Goal: Task Accomplishment & Management: Manage account settings

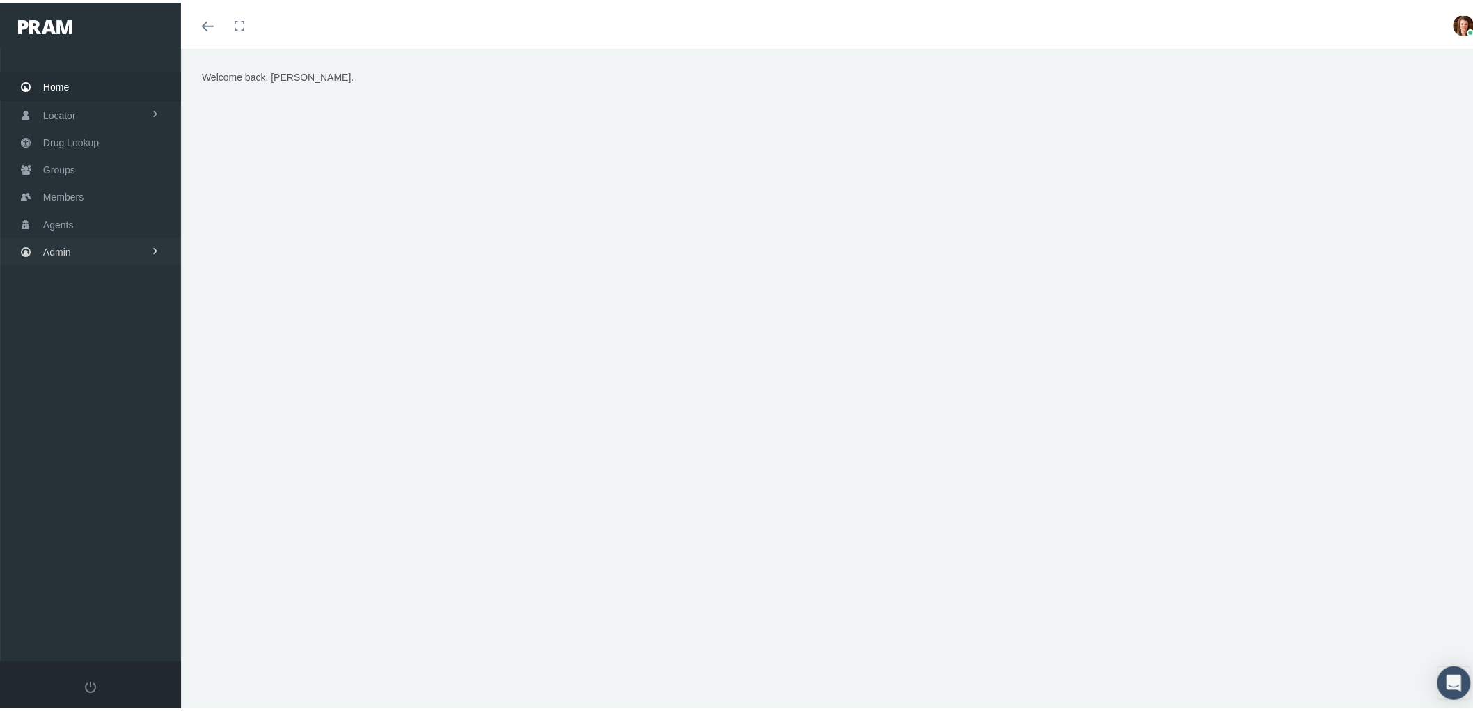
click at [67, 244] on span "Admin" at bounding box center [57, 249] width 28 height 26
click at [85, 324] on span "Claims" at bounding box center [72, 331] width 30 height 24
click at [103, 397] on span "ACA Claims Invoices" at bounding box center [99, 409] width 90 height 24
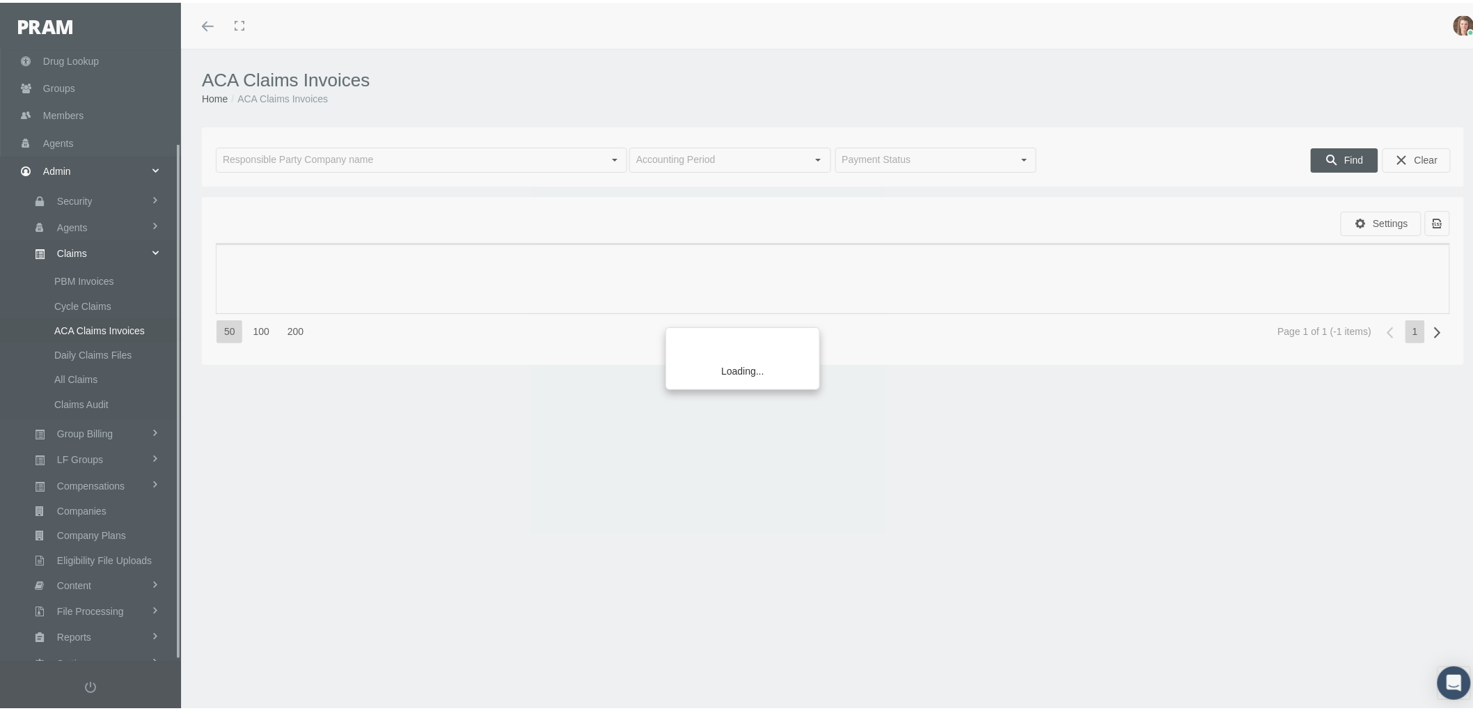
scroll to position [111, 0]
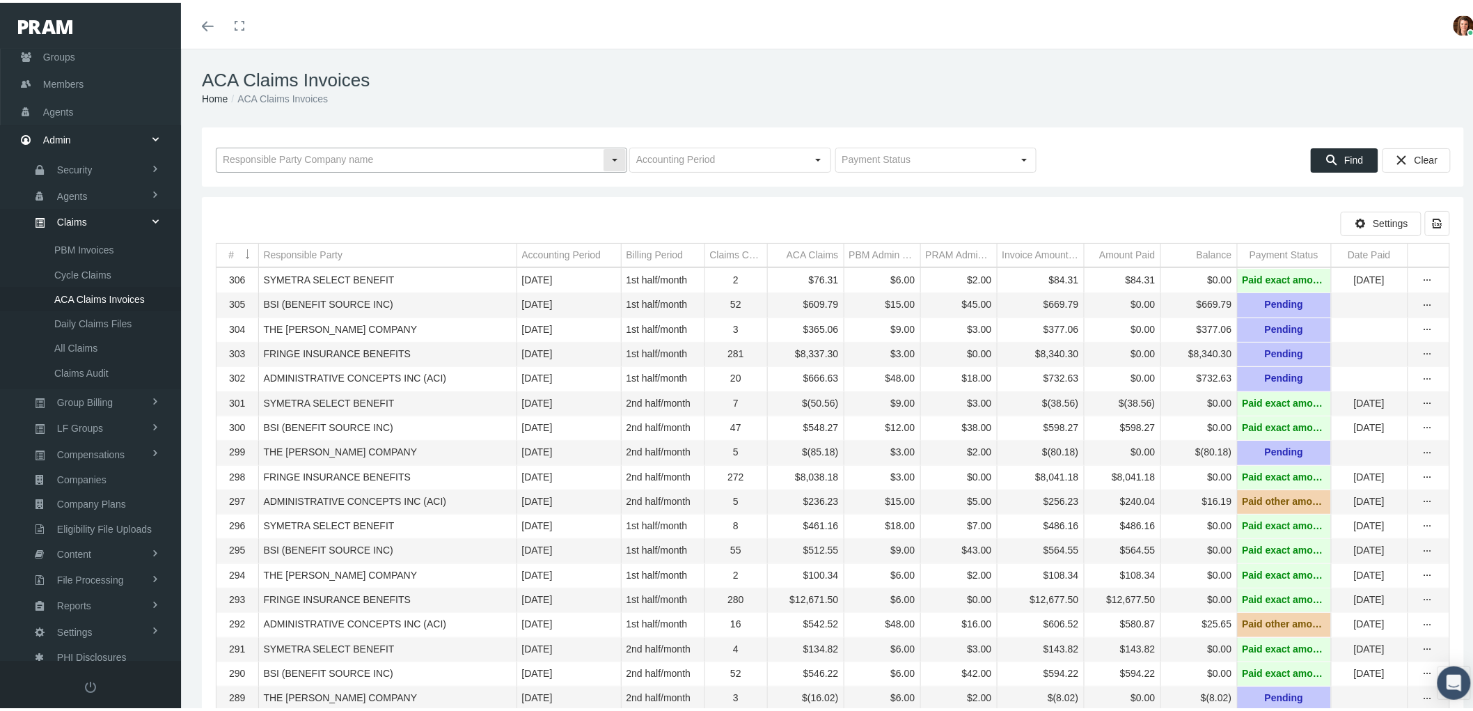
click at [301, 147] on input "text" at bounding box center [409, 157] width 386 height 24
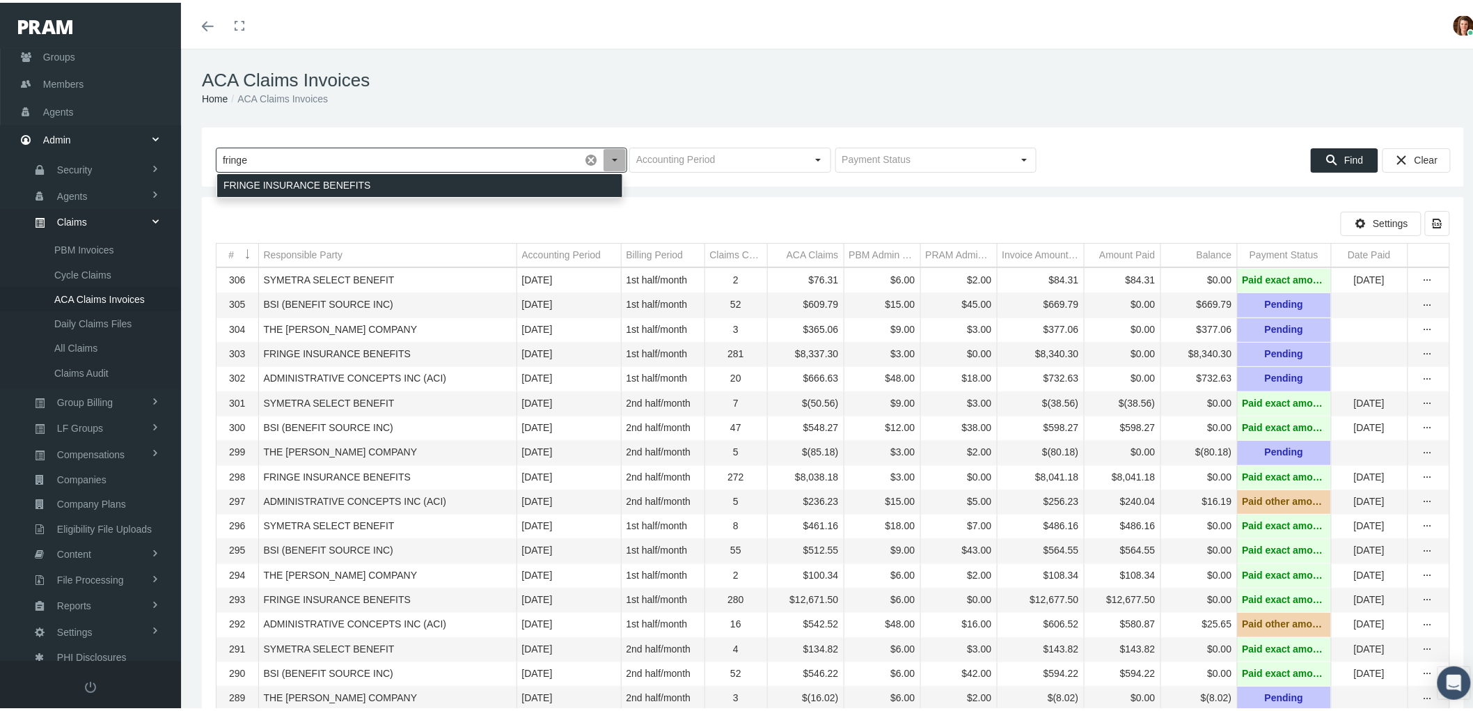
click at [317, 177] on div "FRINGE INSURANCE BENEFITS" at bounding box center [419, 182] width 405 height 23
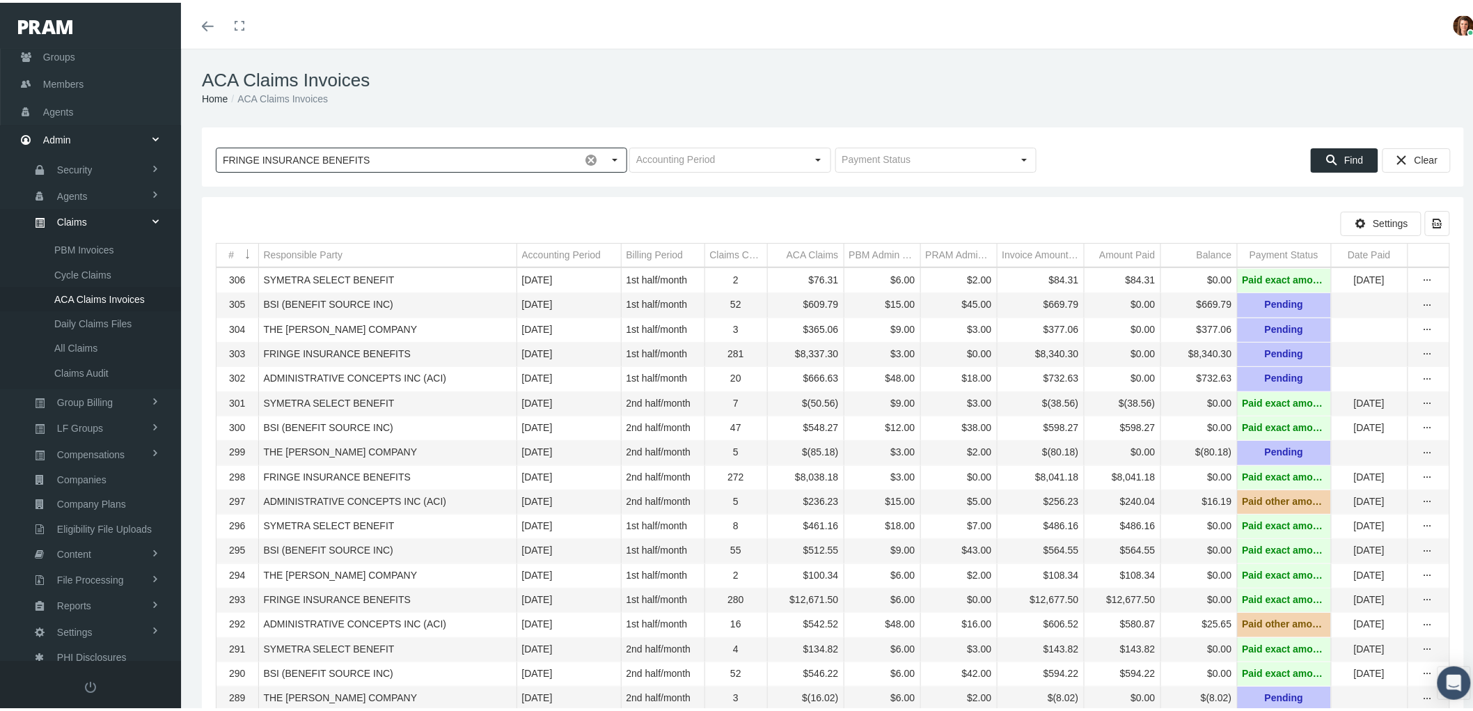
type input "FRINGE INSURANCE BENEFITS"
click at [1325, 155] on icon "Find" at bounding box center [1331, 157] width 13 height 13
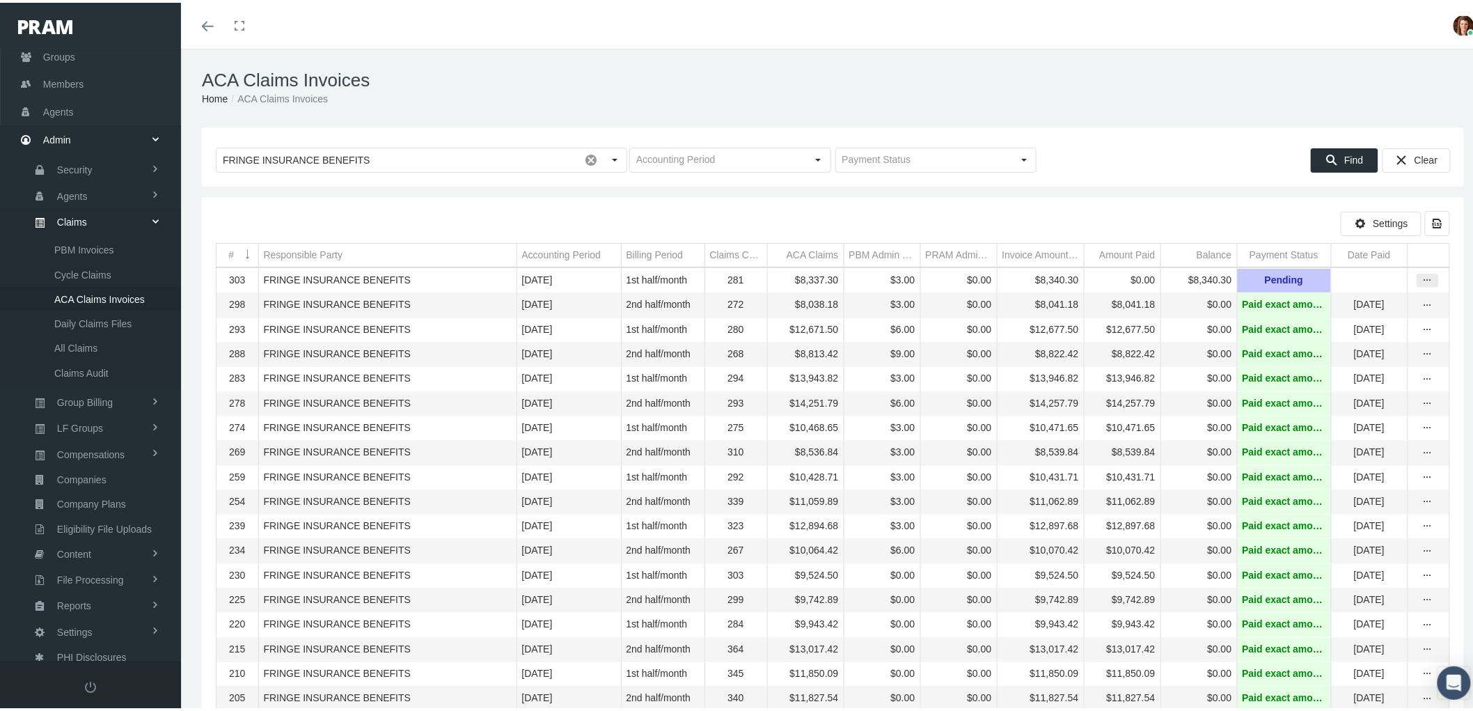
click at [1421, 278] on icon "more" at bounding box center [1427, 277] width 13 height 13
click at [1321, 323] on div "Invoice" at bounding box center [1357, 328] width 136 height 23
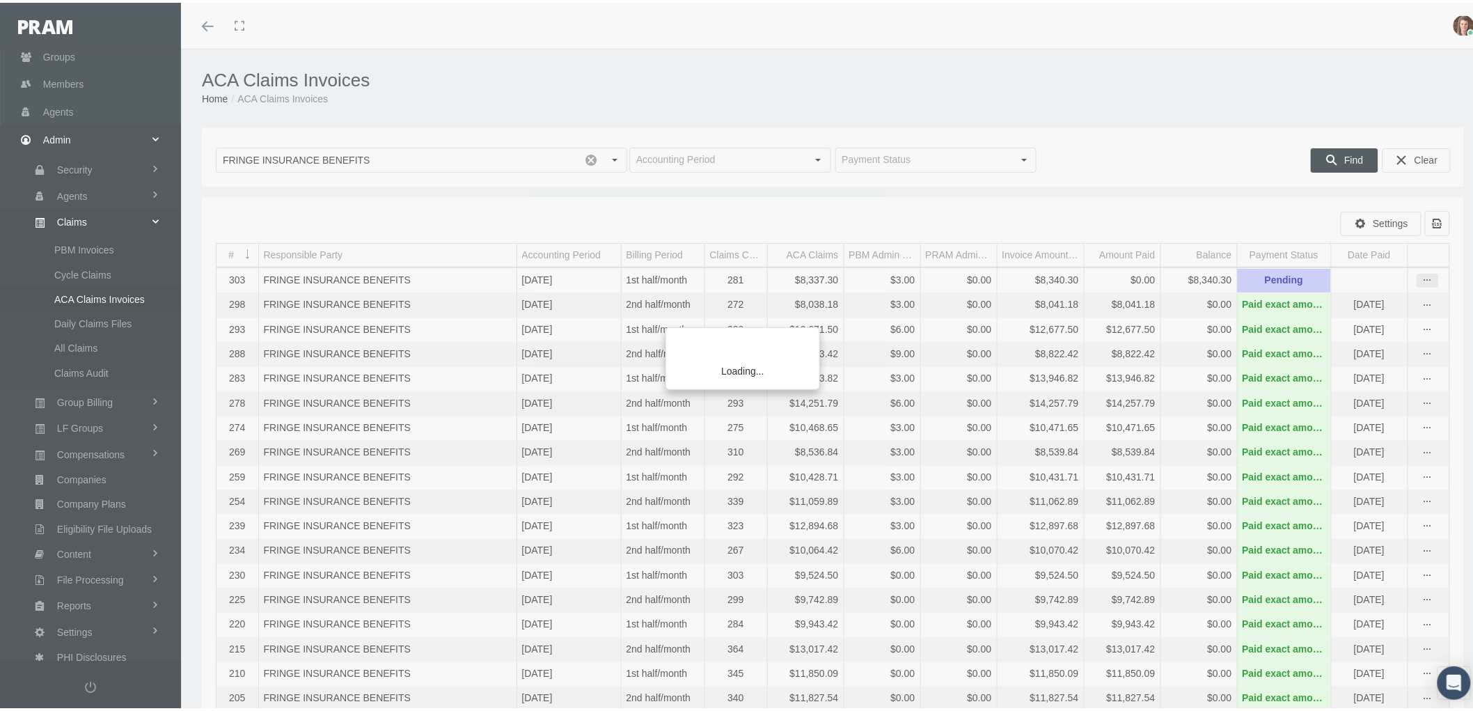
click at [1421, 276] on icon "more" at bounding box center [1427, 277] width 13 height 13
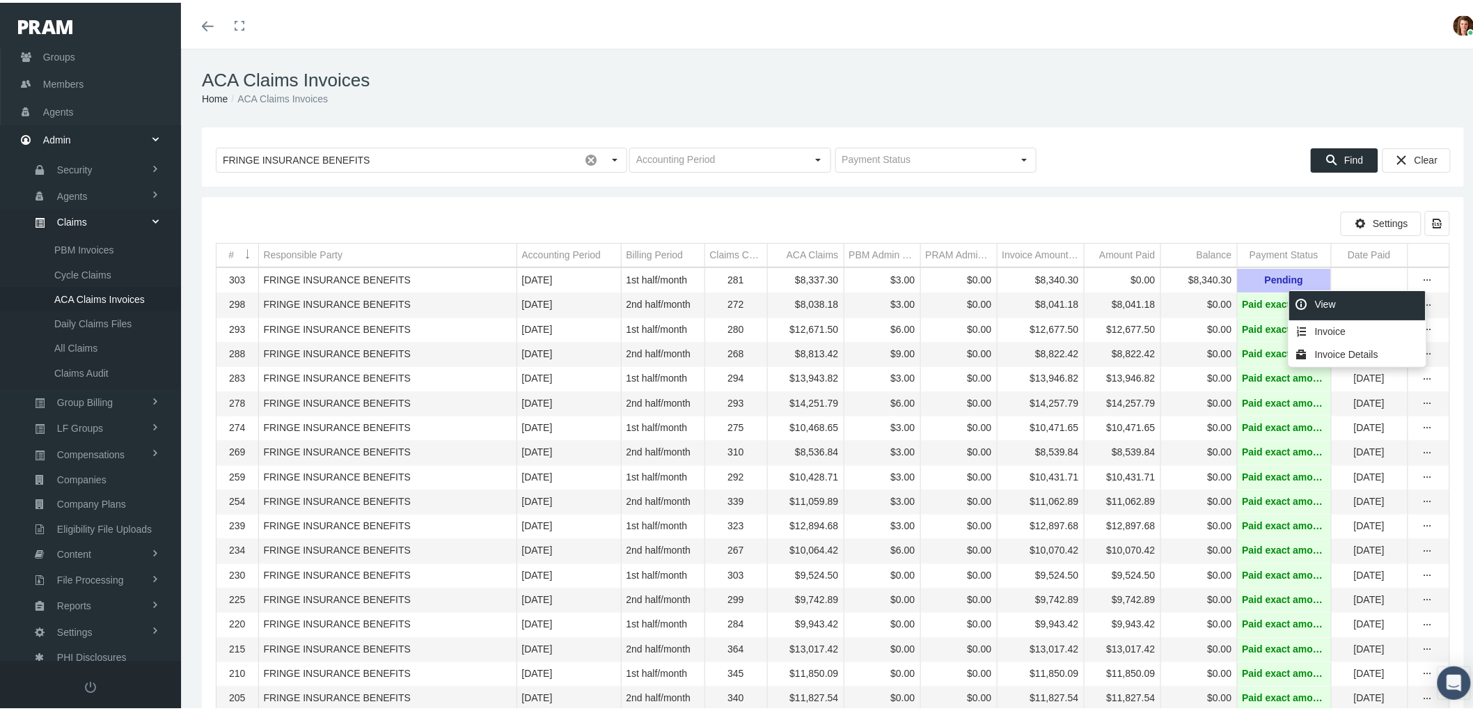
click at [1333, 308] on div "View" at bounding box center [1357, 302] width 136 height 29
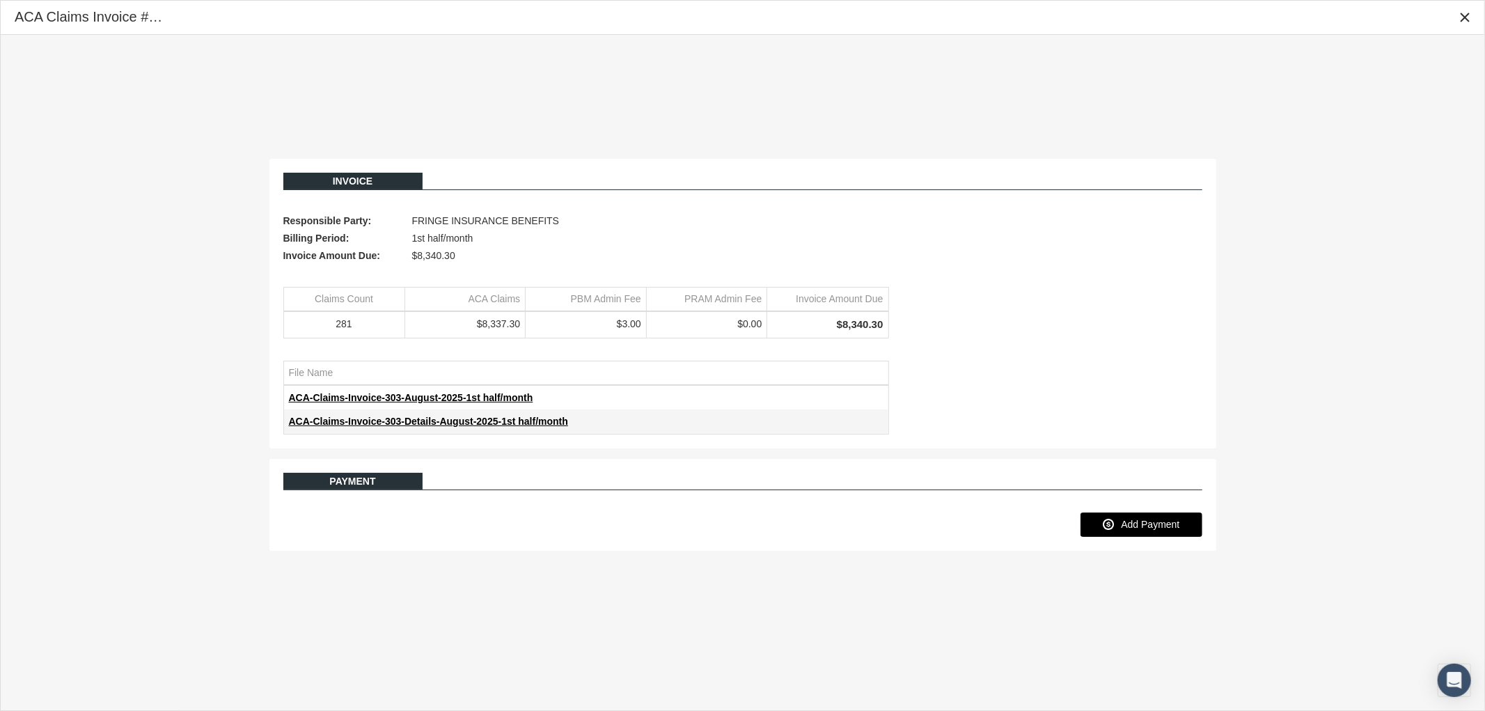
click at [1150, 523] on span "Add Payment" at bounding box center [1150, 524] width 58 height 11
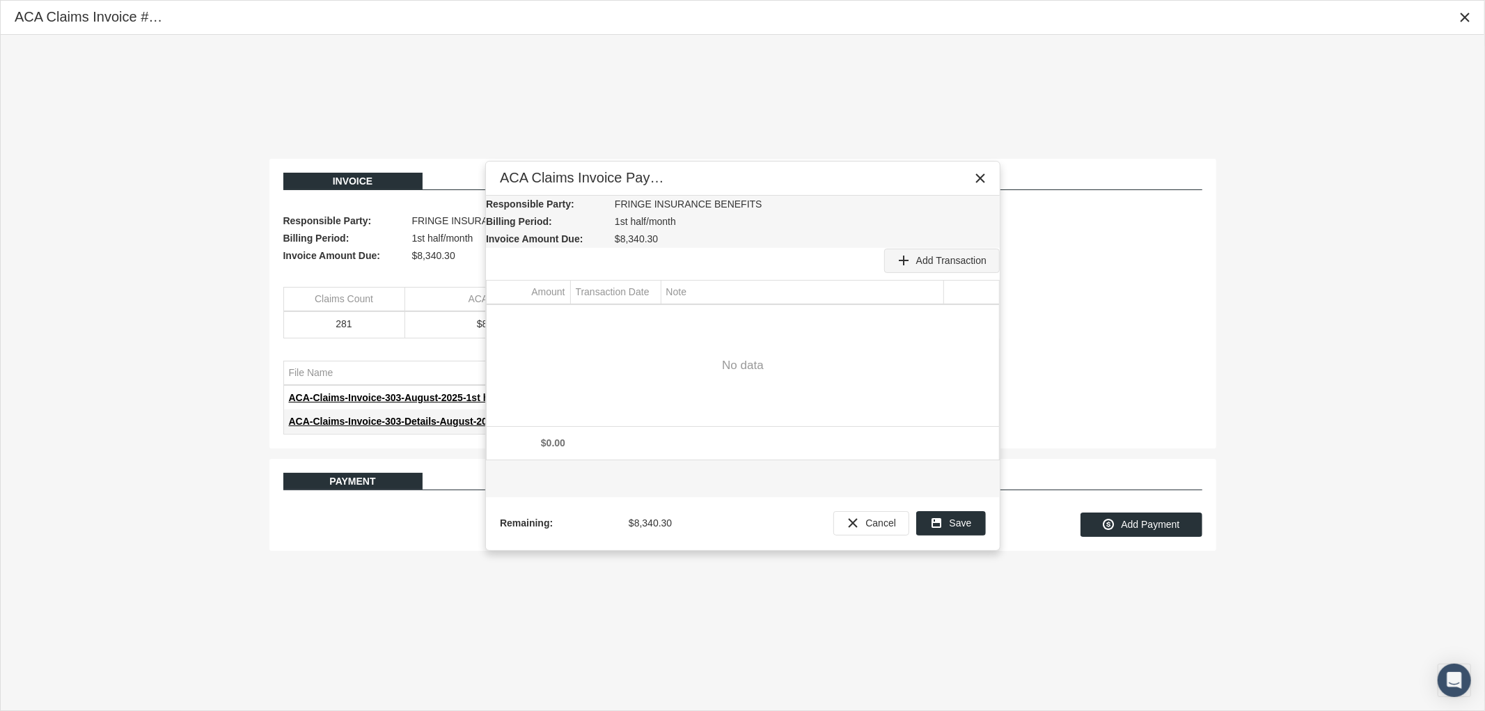
click at [926, 251] on div "Add Transaction" at bounding box center [942, 260] width 114 height 23
type input "8340.3"
click at [651, 316] on div "Select" at bounding box center [649, 317] width 22 height 22
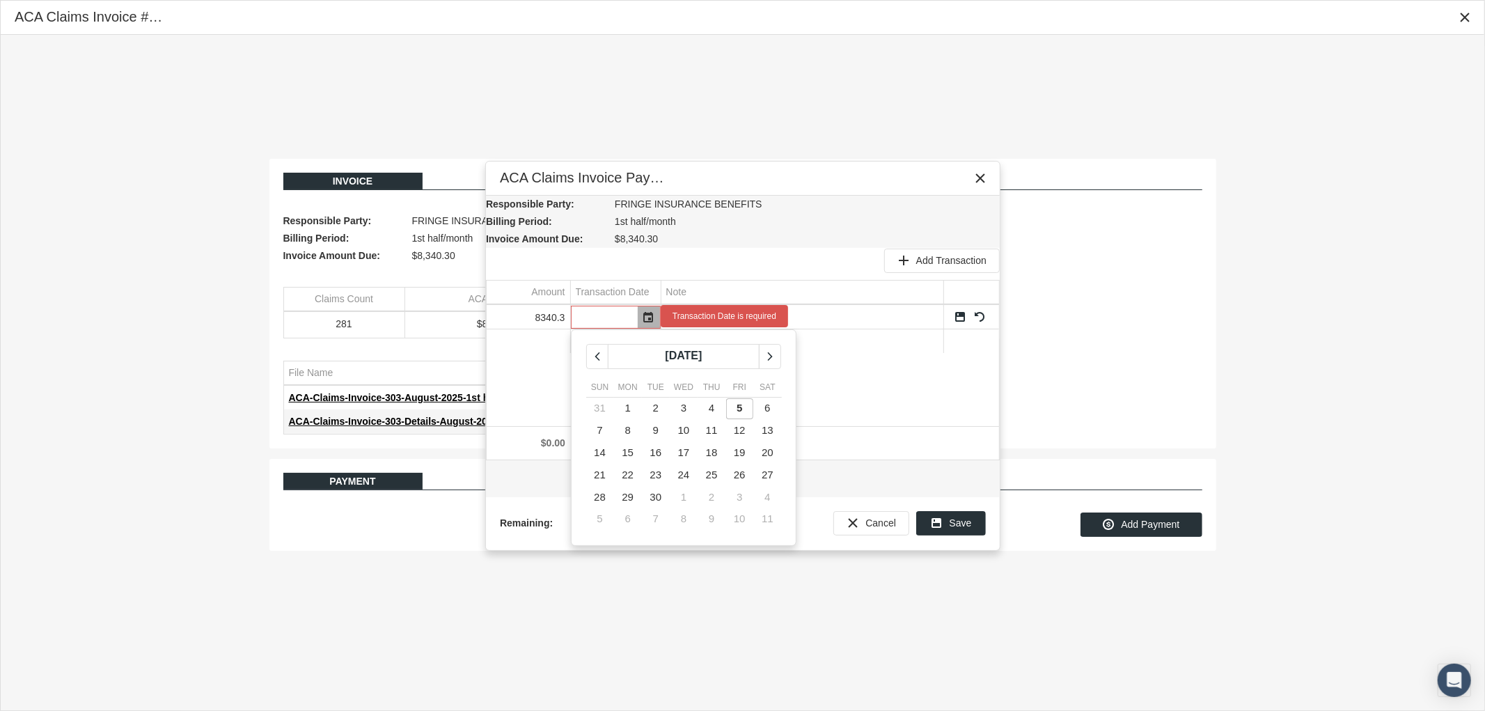
click at [740, 404] on span "5" at bounding box center [739, 408] width 6 height 12
type input "09/05/2025"
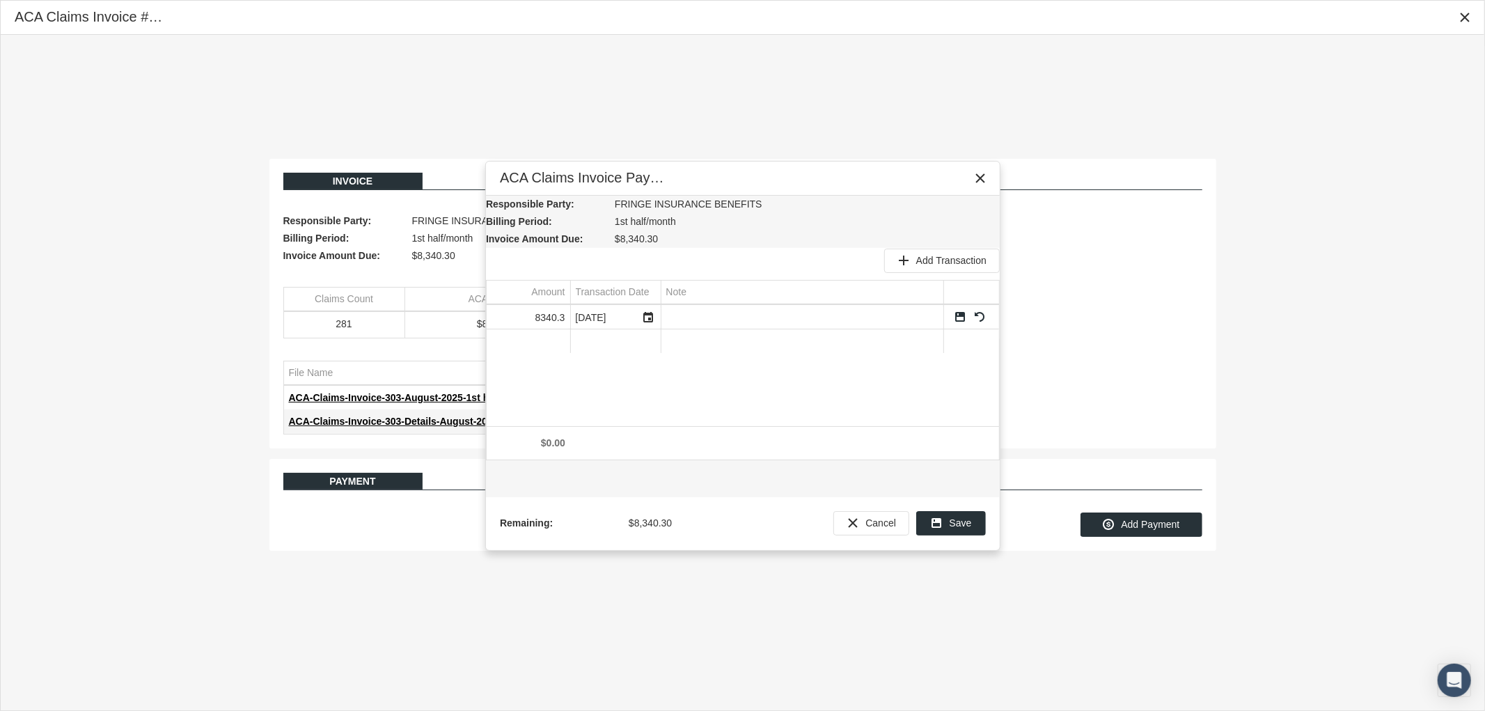
click at [957, 317] on link "Save" at bounding box center [960, 316] width 13 height 13
click at [947, 524] on div "Save" at bounding box center [951, 523] width 68 height 23
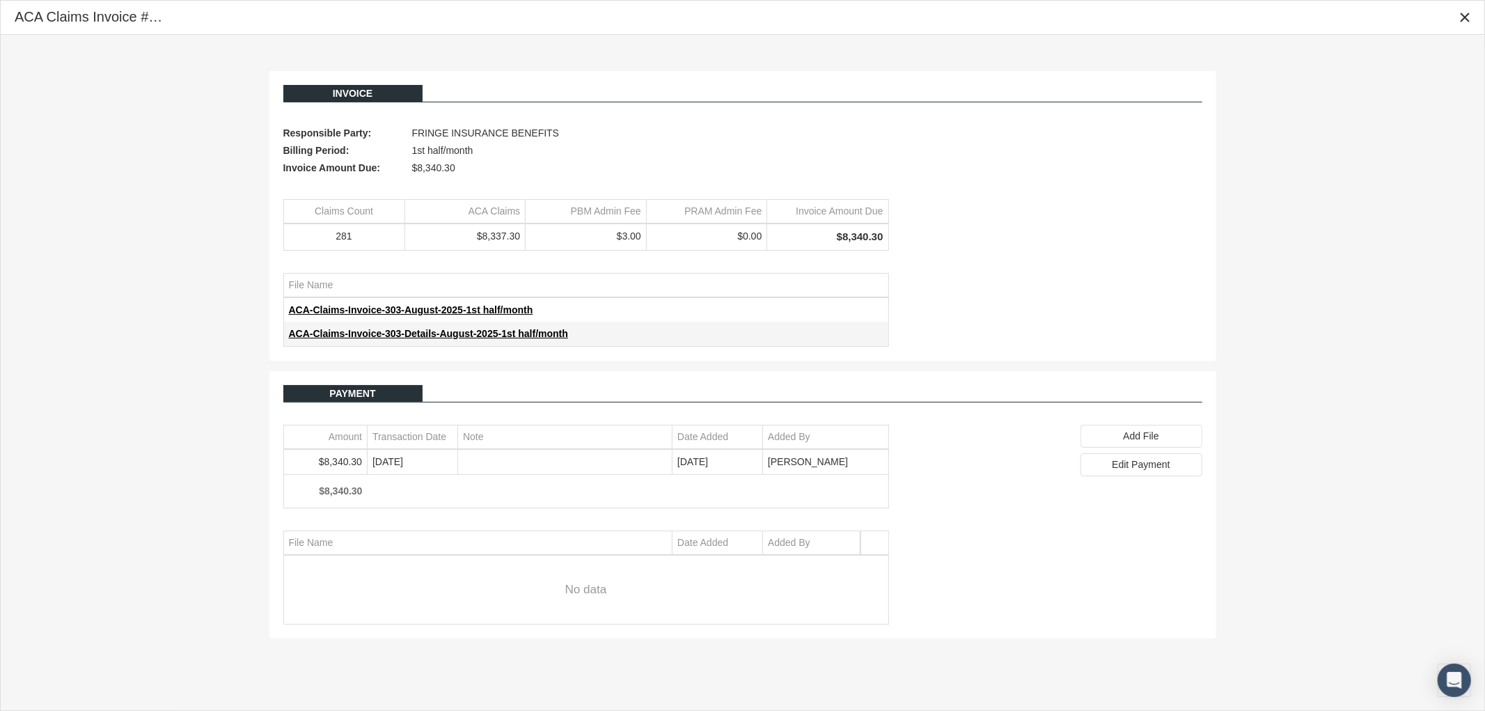
click at [1459, 16] on icon "Close" at bounding box center [1464, 17] width 13 height 13
